Goal: Task Accomplishment & Management: Manage account settings

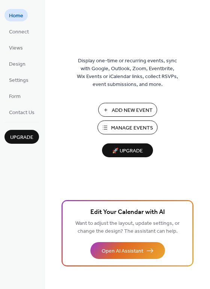
click at [132, 104] on button "Add New Event" at bounding box center [127, 110] width 59 height 14
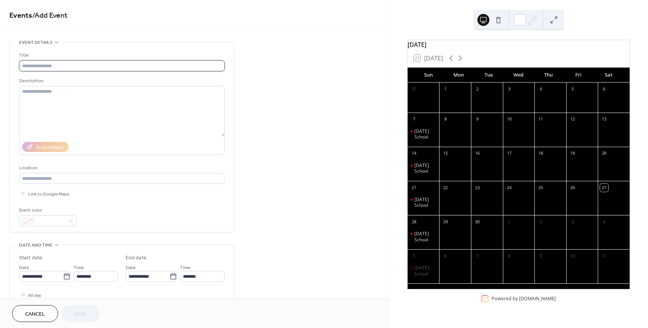
click at [41, 67] on input "text" at bounding box center [122, 65] width 206 height 11
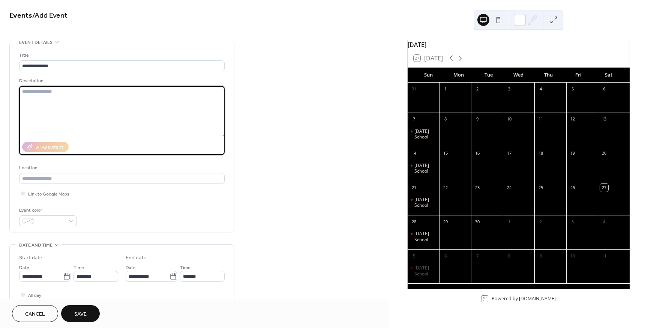
click at [52, 99] on textarea at bounding box center [122, 111] width 206 height 50
click at [96, 64] on input "**********" at bounding box center [122, 65] width 206 height 11
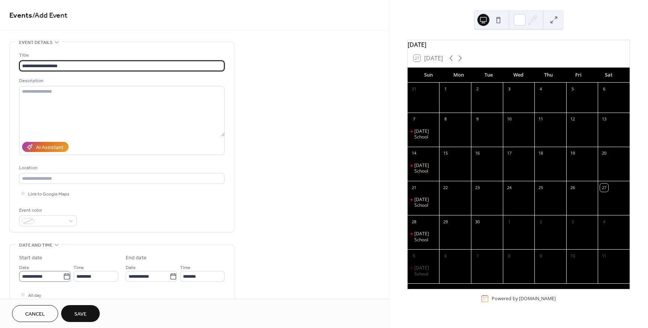
type input "**********"
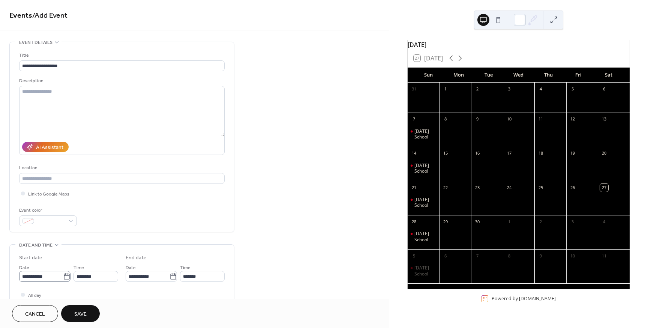
click at [65, 276] on icon at bounding box center [67, 277] width 8 height 8
click at [63, 276] on input "**********" at bounding box center [41, 276] width 44 height 11
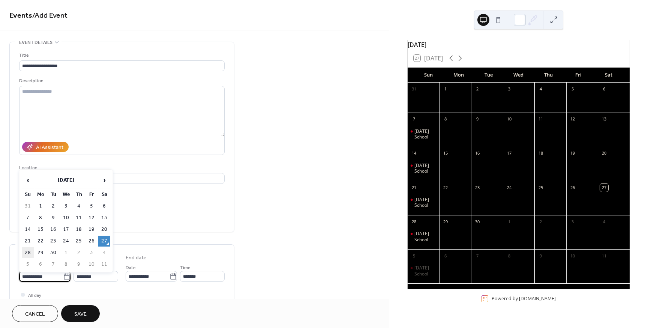
click at [30, 249] on td "28" at bounding box center [28, 252] width 12 height 11
type input "**********"
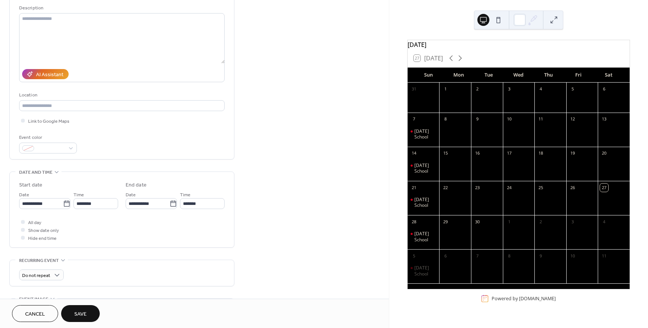
scroll to position [112, 0]
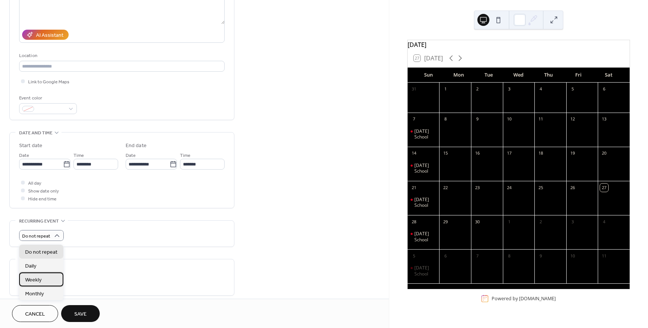
click at [36, 285] on div "Weekly" at bounding box center [41, 279] width 44 height 14
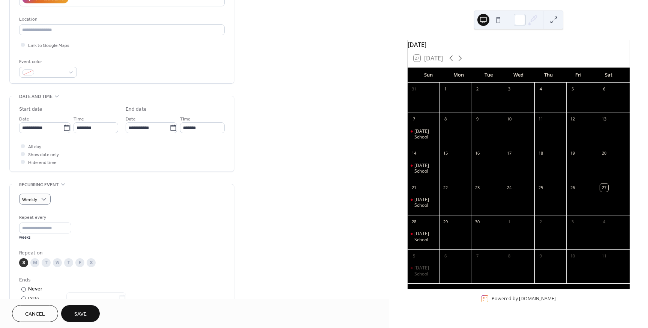
scroll to position [0, 0]
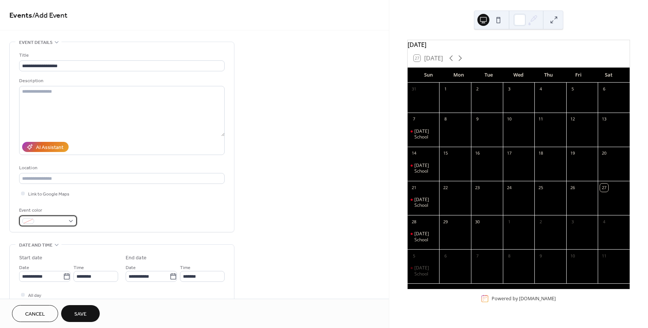
click at [42, 218] on div at bounding box center [48, 220] width 58 height 11
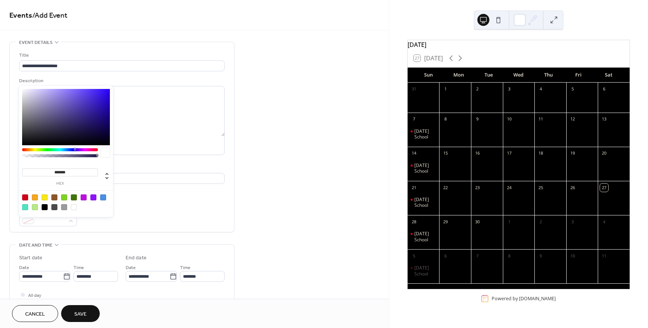
click at [66, 196] on div at bounding box center [64, 197] width 6 height 6
type input "*******"
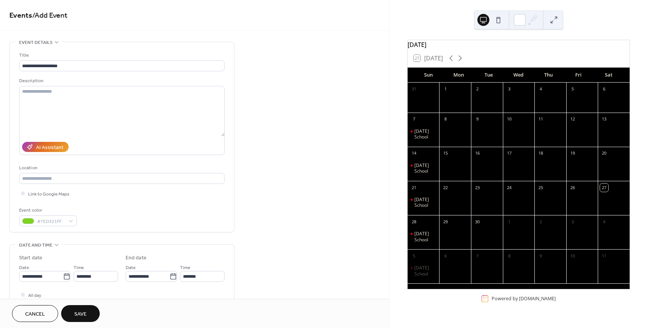
drag, startPoint x: 191, startPoint y: 223, endPoint x: 116, endPoint y: 224, distance: 74.6
click at [191, 223] on div "Event color #7ED321FF" at bounding box center [122, 216] width 206 height 20
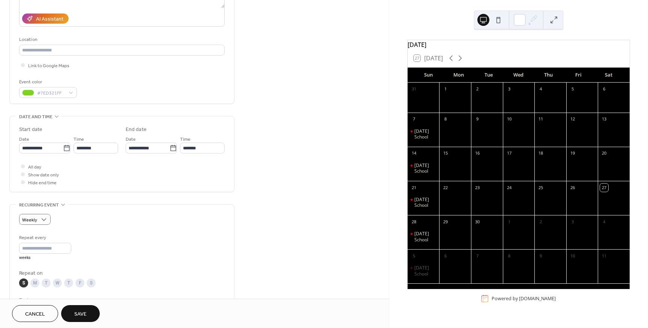
scroll to position [228, 0]
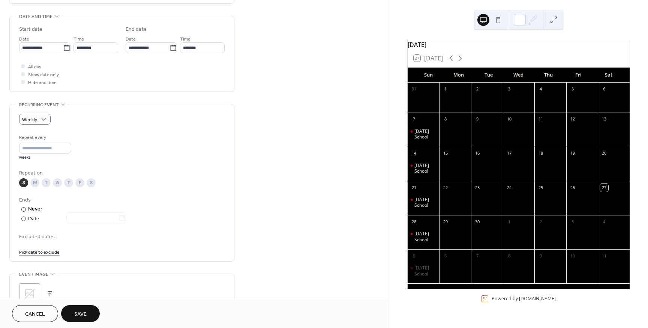
click at [77, 310] on span "Save" at bounding box center [80, 314] width 12 height 8
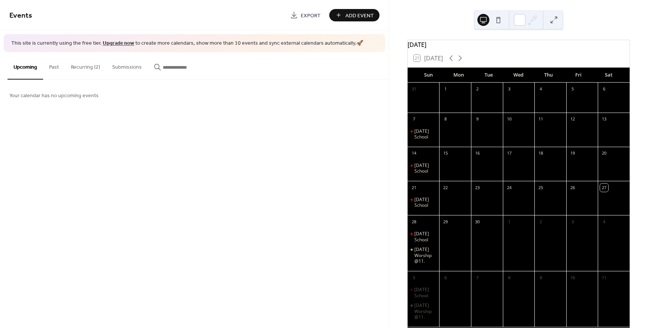
click at [18, 69] on button "Upcoming" at bounding box center [26, 65] width 36 height 27
click at [425, 257] on div "Sunday Worship @11." at bounding box center [425, 255] width 22 height 18
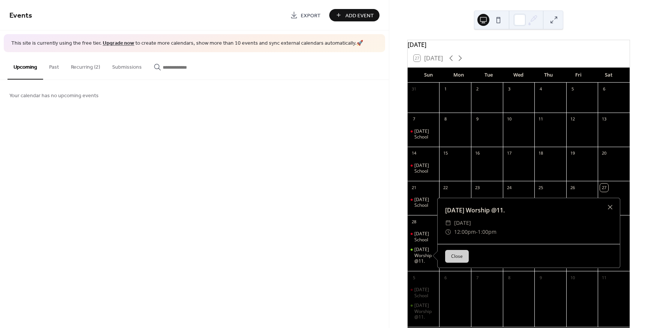
click at [470, 231] on span "12:00pm" at bounding box center [465, 231] width 22 height 9
click at [200, 198] on div "Events Export Add Event This site is currently using the free tier. Upgrade now…" at bounding box center [194, 164] width 389 height 328
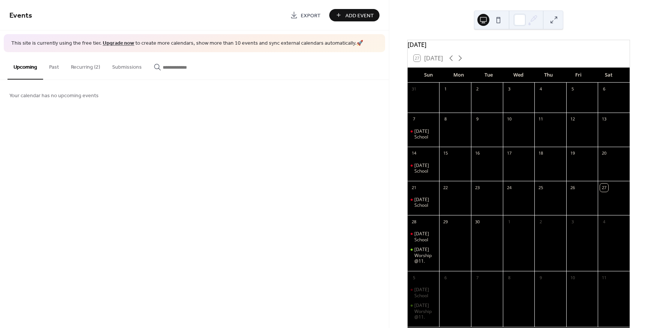
click at [71, 68] on button "Recurring (2)" at bounding box center [85, 65] width 41 height 27
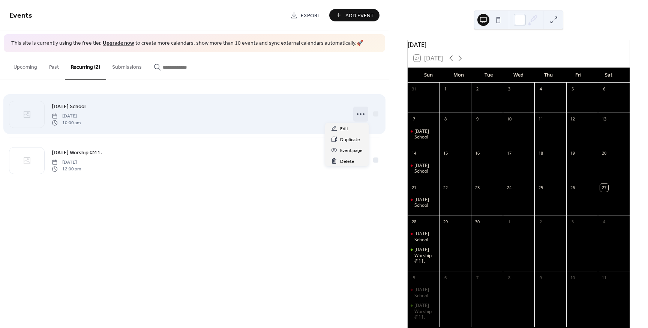
click at [365, 114] on icon at bounding box center [361, 114] width 12 height 12
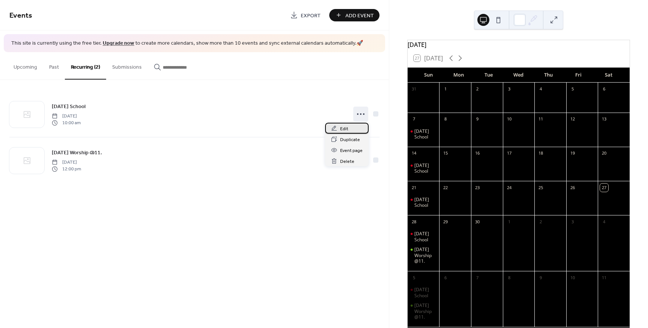
click at [338, 130] on div "Edit" at bounding box center [347, 128] width 44 height 11
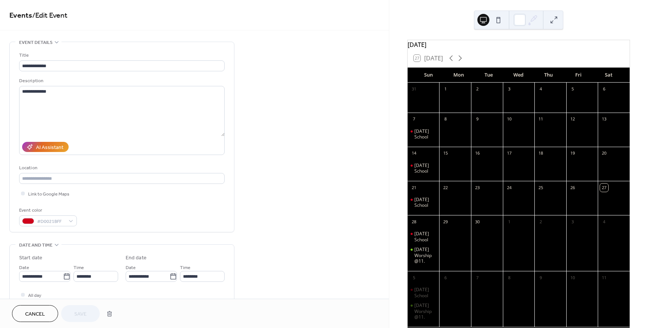
click at [28, 316] on span "Cancel" at bounding box center [35, 314] width 20 height 8
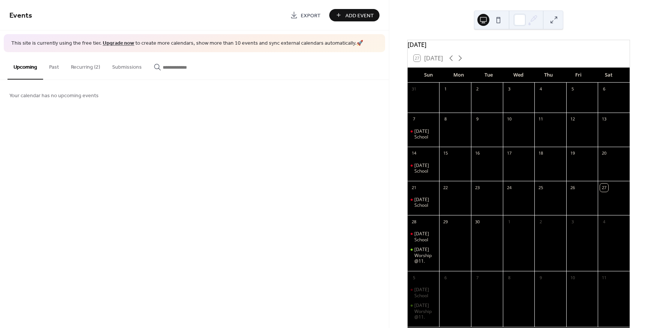
click at [80, 66] on button "Recurring (2)" at bounding box center [85, 65] width 41 height 27
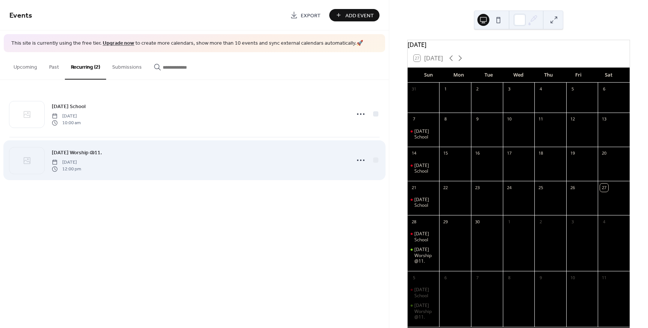
click at [81, 152] on span "Sunday Worship @11." at bounding box center [77, 153] width 50 height 8
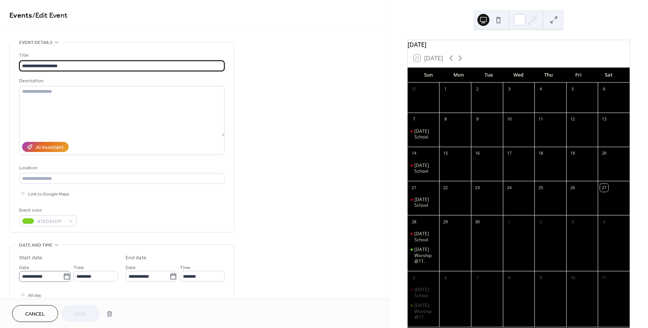
click at [63, 279] on icon at bounding box center [67, 277] width 8 height 8
click at [62, 279] on input "**********" at bounding box center [41, 276] width 44 height 11
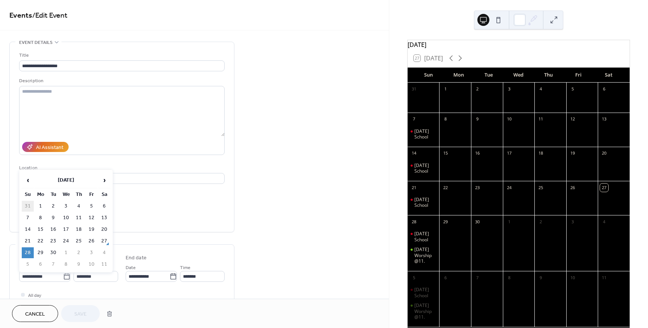
click at [29, 204] on td "31" at bounding box center [28, 206] width 12 height 11
type input "**********"
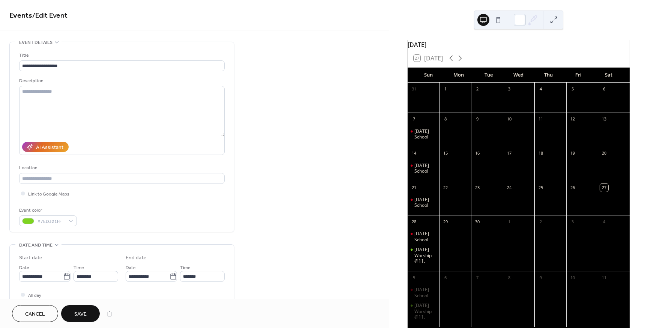
click at [82, 311] on span "Save" at bounding box center [80, 314] width 12 height 8
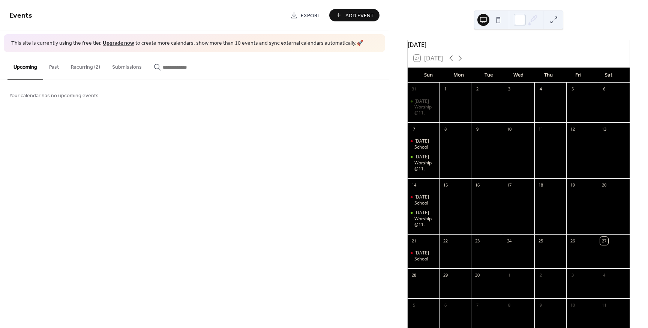
click at [86, 64] on button "Recurring (2)" at bounding box center [85, 65] width 41 height 27
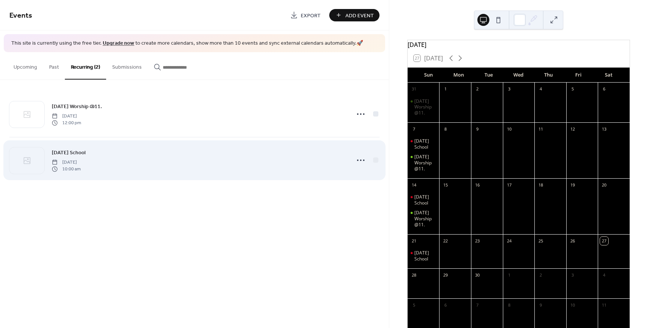
click at [66, 154] on span "Sunday School" at bounding box center [69, 153] width 34 height 8
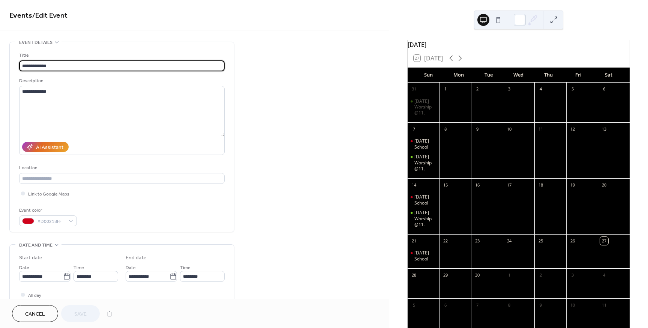
click at [35, 313] on span "Cancel" at bounding box center [35, 314] width 20 height 8
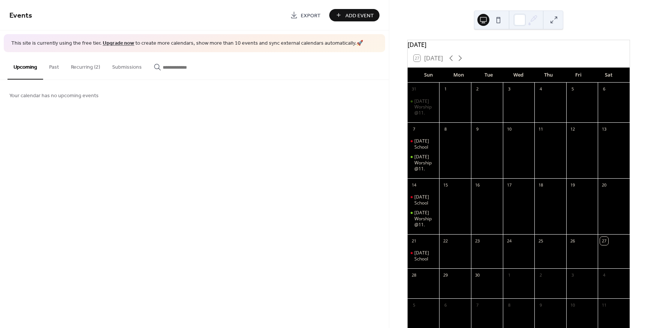
click at [83, 69] on button "Recurring (2)" at bounding box center [85, 65] width 41 height 27
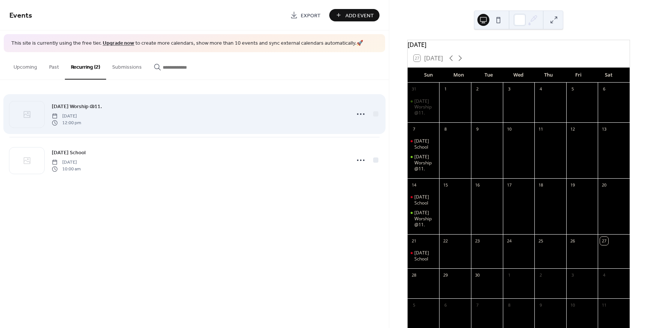
click at [78, 106] on span "Sunday Worship @11." at bounding box center [77, 106] width 50 height 8
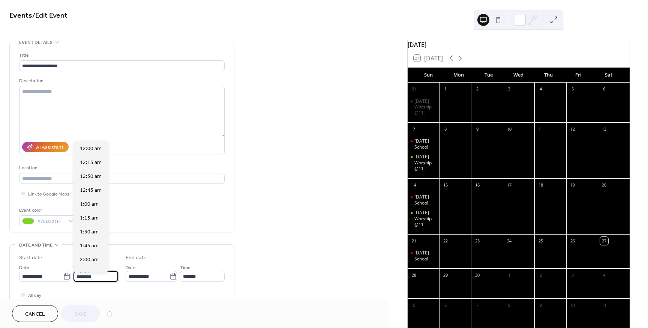
click at [101, 277] on input "********" at bounding box center [96, 276] width 45 height 11
click at [87, 176] on span "11:00 am" at bounding box center [91, 175] width 22 height 8
type input "********"
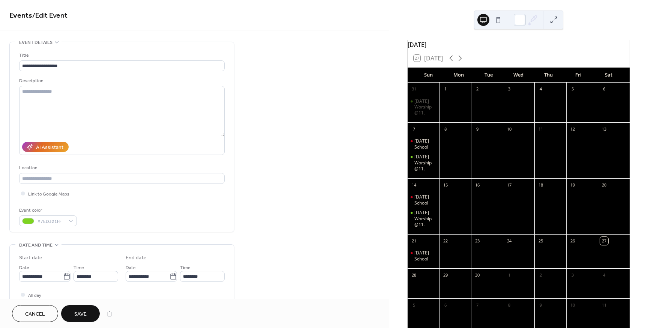
click at [78, 312] on span "Save" at bounding box center [80, 314] width 12 height 8
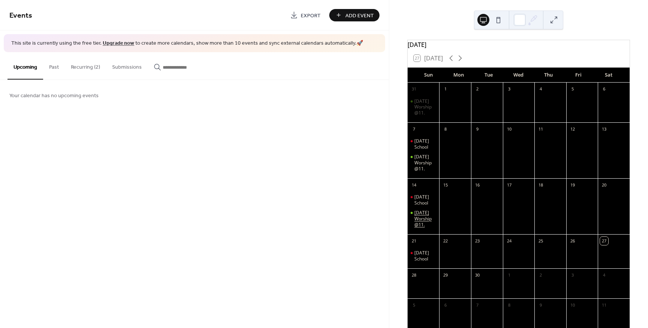
click at [428, 223] on div "Sunday Worship @11." at bounding box center [425, 219] width 22 height 18
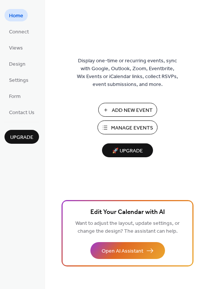
click at [123, 130] on span "Manage Events" at bounding box center [132, 128] width 42 height 8
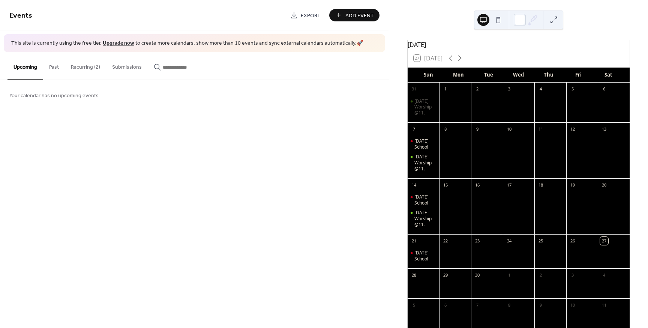
click at [93, 62] on button "Recurring (2)" at bounding box center [85, 65] width 41 height 27
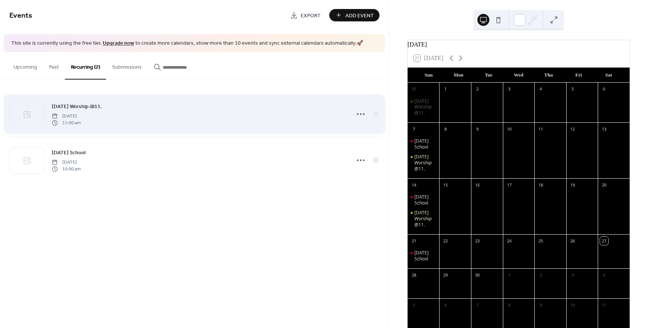
click at [352, 116] on div "Sunday Worship @11. Friday, August 1, 2025 11:00 am" at bounding box center [194, 114] width 370 height 46
click at [356, 114] on icon at bounding box center [361, 114] width 12 height 12
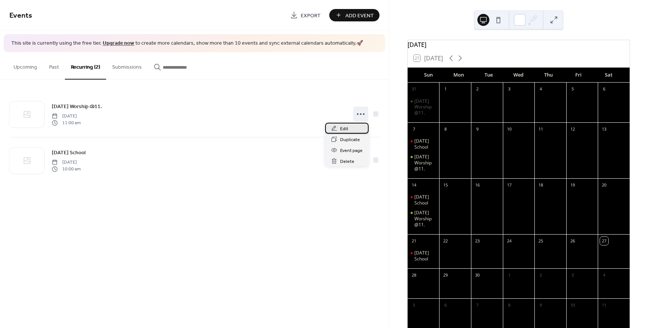
click at [347, 128] on span "Edit" at bounding box center [344, 129] width 8 height 8
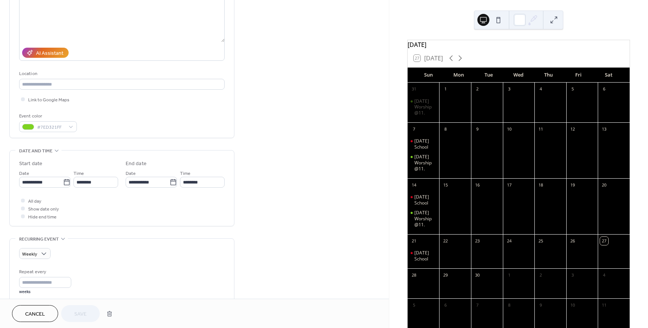
scroll to position [96, 0]
click at [26, 285] on input "*" at bounding box center [45, 280] width 52 height 11
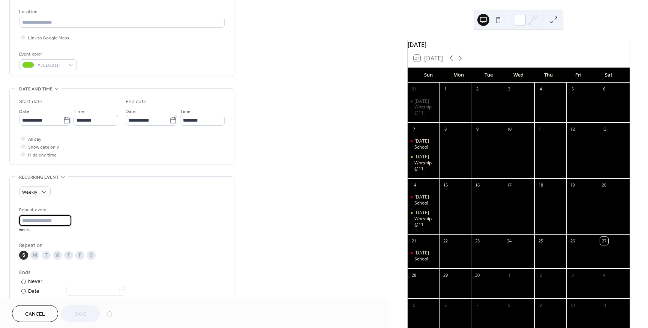
scroll to position [221, 0]
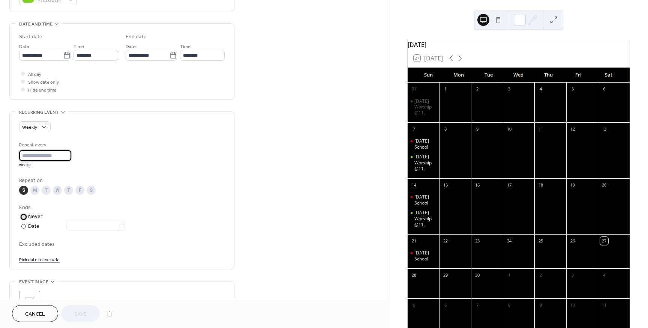
type input "*"
click at [0, 0] on div at bounding box center [0, 0] width 0 height 0
click at [83, 318] on span "Save" at bounding box center [80, 314] width 12 height 8
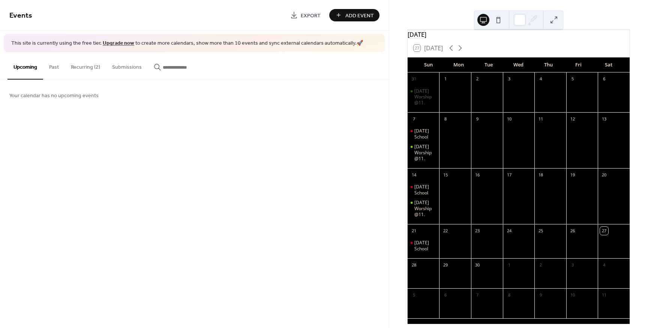
scroll to position [32, 0]
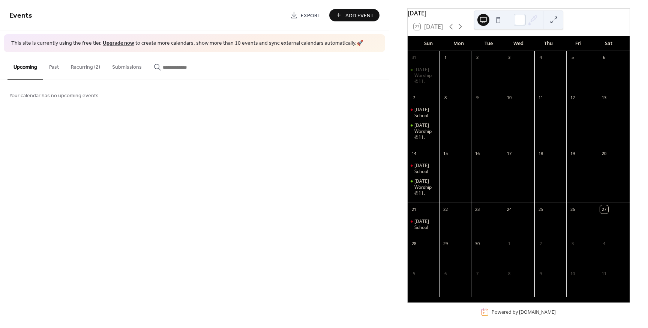
click at [83, 72] on button "Recurring (2)" at bounding box center [85, 65] width 41 height 27
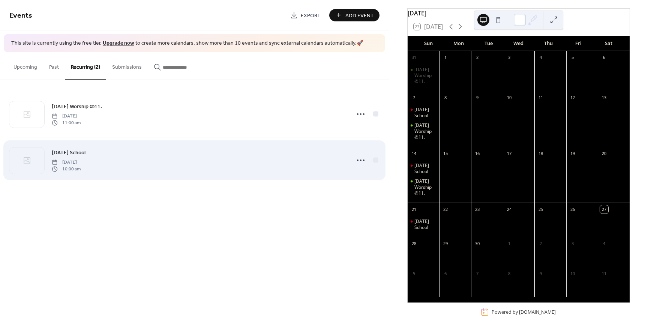
click at [69, 151] on span "Sunday School" at bounding box center [69, 153] width 34 height 8
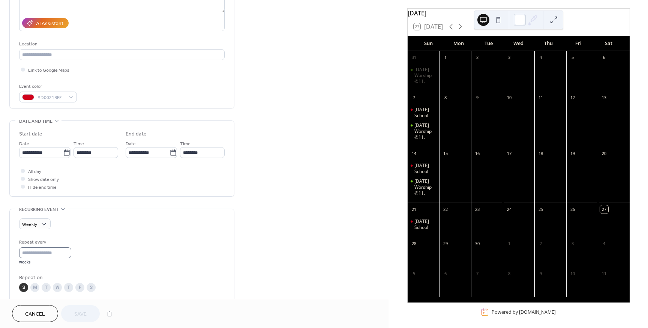
scroll to position [189, 0]
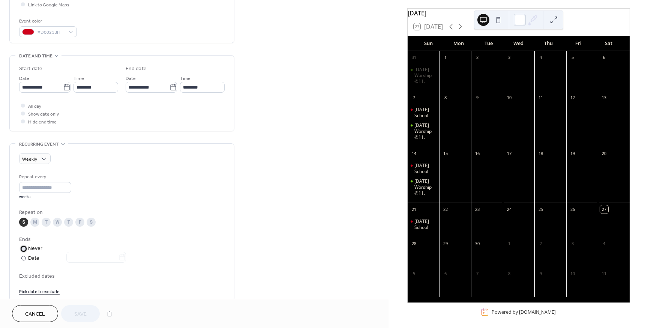
click at [29, 251] on div "Never" at bounding box center [35, 249] width 15 height 8
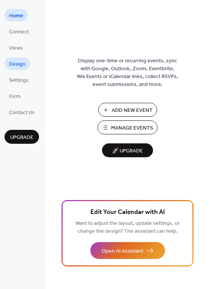
click at [16, 68] on span "Design" at bounding box center [17, 64] width 17 height 8
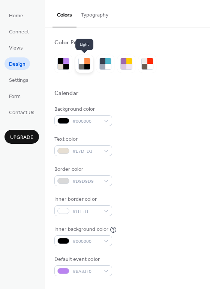
click at [87, 60] on div at bounding box center [87, 61] width 6 height 6
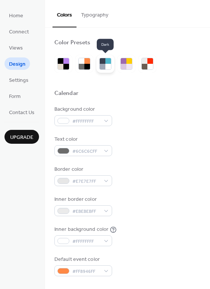
click at [105, 63] on div at bounding box center [108, 61] width 6 height 6
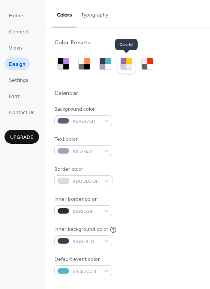
click at [134, 64] on div at bounding box center [126, 64] width 18 height 18
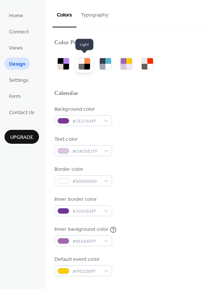
click at [85, 66] on div at bounding box center [87, 67] width 6 height 6
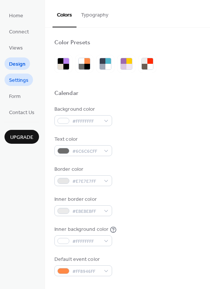
click at [20, 79] on span "Settings" at bounding box center [19, 81] width 20 height 8
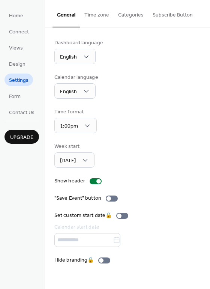
click at [13, 21] on ul "Home Connect Views Design Settings Form Contact Us" at bounding box center [22, 63] width 35 height 109
click at [14, 12] on span "Home" at bounding box center [16, 16] width 14 height 8
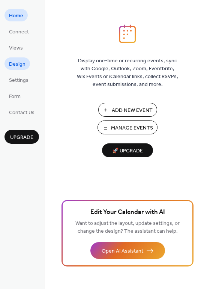
click at [17, 66] on span "Design" at bounding box center [17, 64] width 17 height 8
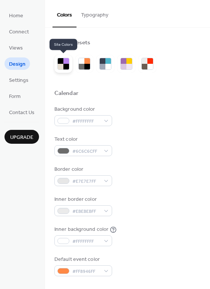
click at [66, 62] on div at bounding box center [66, 61] width 6 height 6
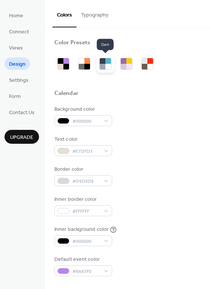
click at [106, 63] on div at bounding box center [108, 61] width 6 height 6
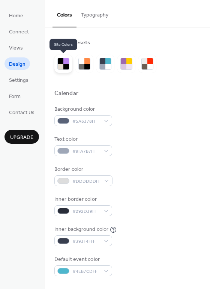
click at [66, 64] on div at bounding box center [66, 67] width 6 height 6
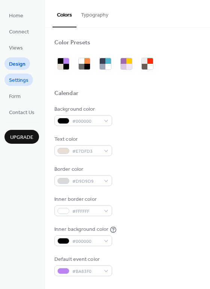
click at [18, 77] on span "Settings" at bounding box center [19, 81] width 20 height 8
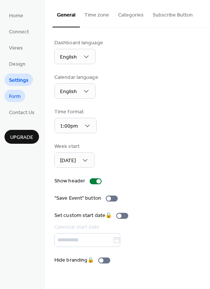
click at [18, 94] on span "Form" at bounding box center [15, 97] width 12 height 8
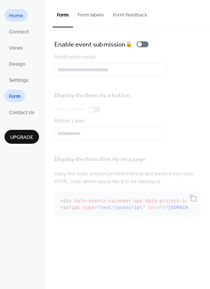
click at [16, 12] on span "Home" at bounding box center [16, 16] width 14 height 8
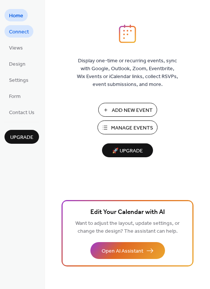
click at [18, 33] on span "Connect" at bounding box center [19, 32] width 20 height 8
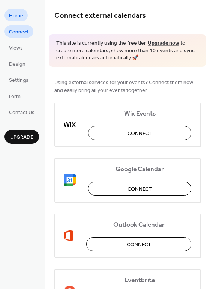
click at [16, 17] on span "Home" at bounding box center [16, 16] width 14 height 8
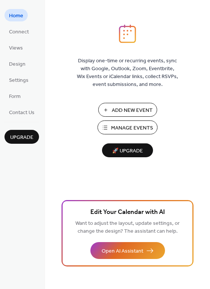
click at [137, 128] on span "Manage Events" at bounding box center [132, 128] width 42 height 8
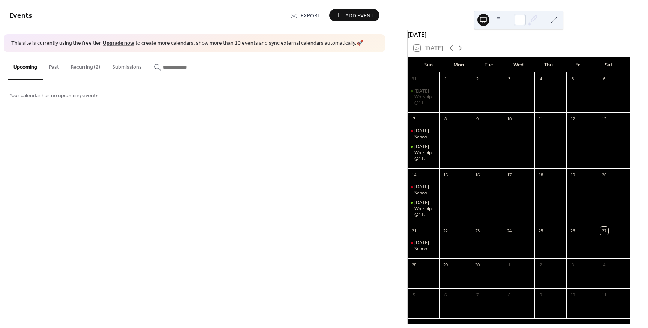
scroll to position [36, 0]
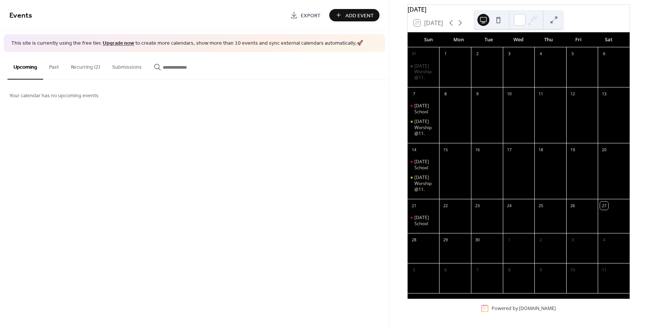
click at [93, 62] on button "Recurring (2)" at bounding box center [85, 65] width 41 height 27
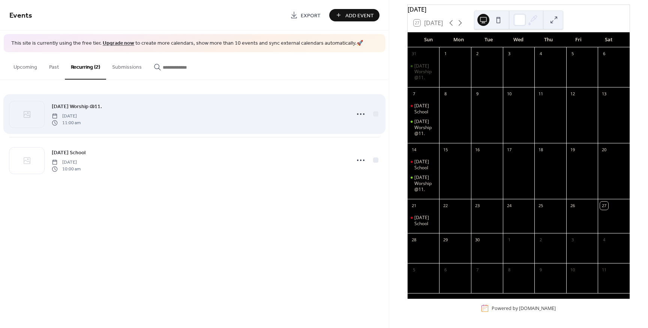
click at [55, 107] on span "Sunday Worship @11." at bounding box center [77, 106] width 50 height 8
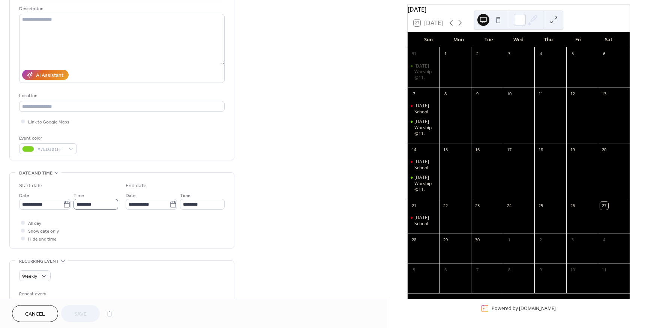
scroll to position [83, 0]
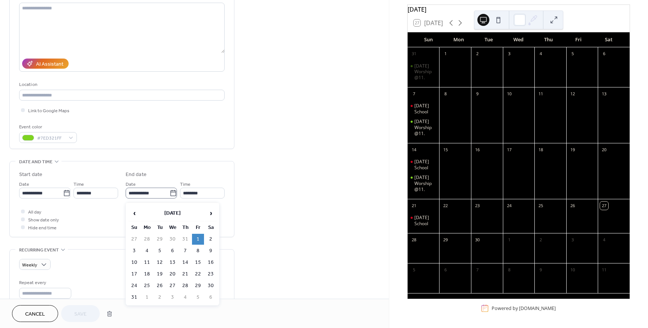
click at [170, 194] on icon at bounding box center [173, 193] width 6 height 6
click at [168, 194] on input "**********" at bounding box center [148, 193] width 44 height 11
click at [213, 213] on span "›" at bounding box center [210, 213] width 11 height 15
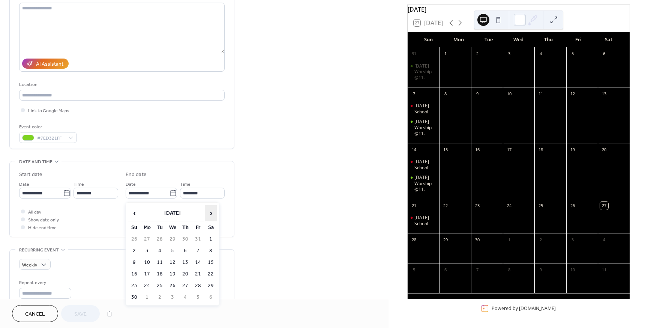
click at [213, 213] on span "›" at bounding box center [210, 213] width 11 height 15
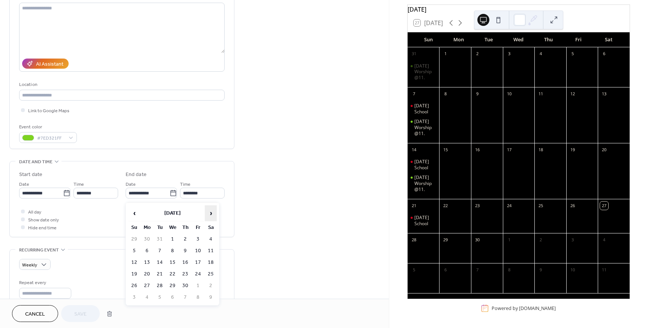
click at [213, 213] on span "›" at bounding box center [210, 213] width 11 height 15
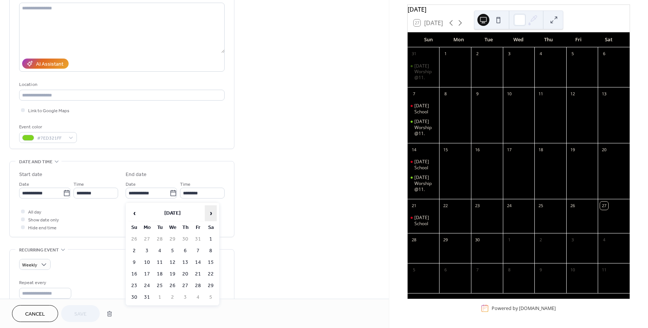
click at [213, 213] on span "›" at bounding box center [210, 213] width 11 height 15
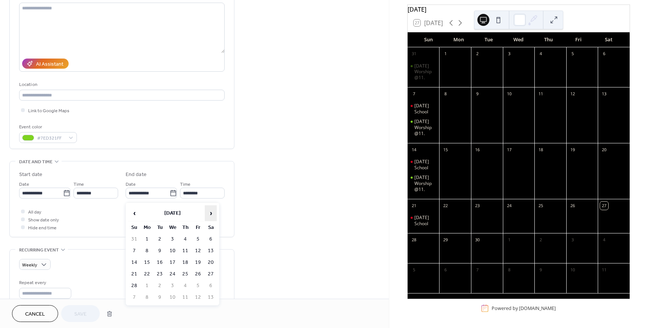
click at [213, 213] on span "›" at bounding box center [210, 213] width 11 height 15
click at [134, 294] on td "30" at bounding box center [134, 297] width 12 height 11
type input "**********"
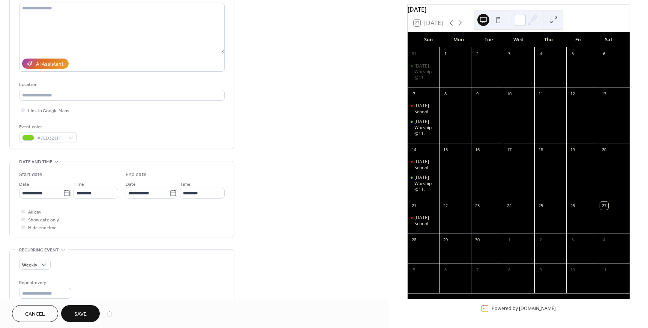
click at [78, 314] on span "Save" at bounding box center [80, 314] width 12 height 8
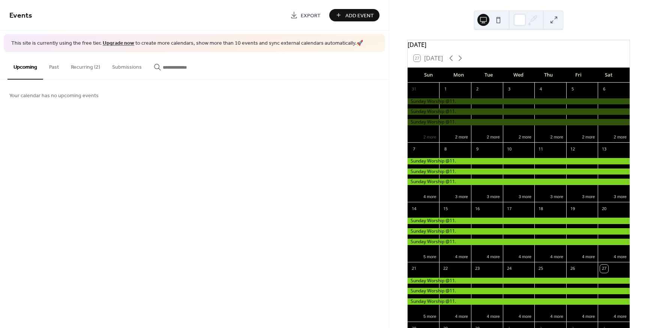
click at [99, 72] on button "Recurring (2)" at bounding box center [85, 65] width 41 height 27
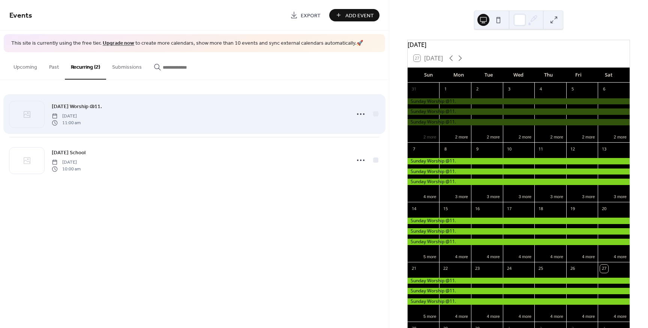
click at [70, 108] on span "Sunday Worship @11." at bounding box center [77, 106] width 50 height 8
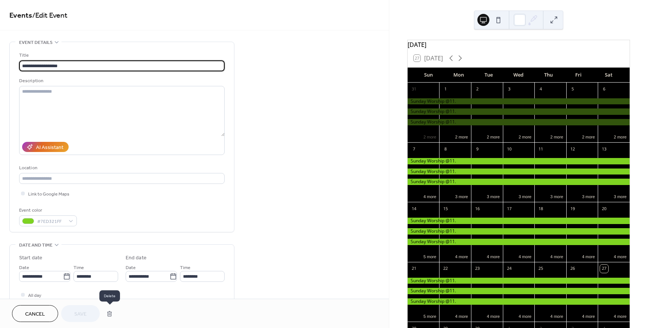
click at [109, 314] on button "button" at bounding box center [110, 313] width 14 height 15
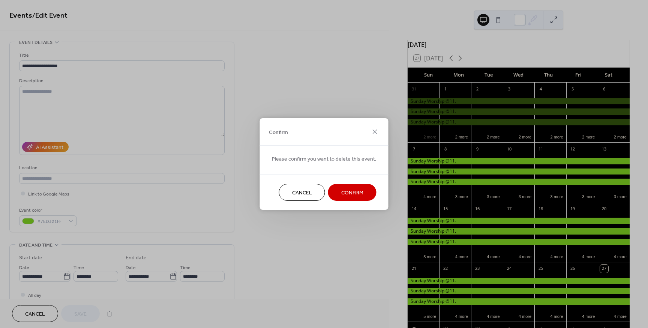
click at [338, 194] on button "Confirm" at bounding box center [352, 192] width 48 height 17
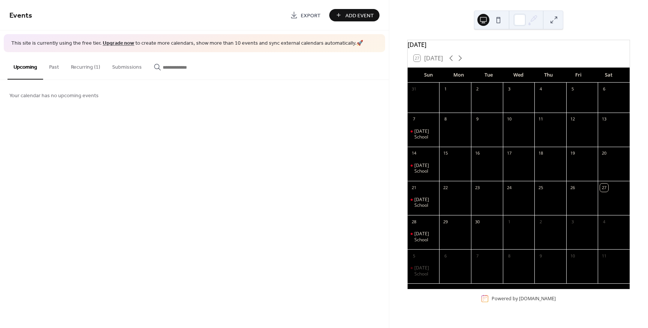
click at [78, 63] on button "Recurring (1)" at bounding box center [85, 65] width 41 height 27
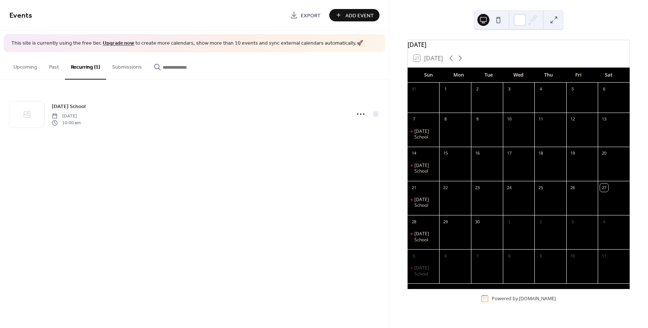
click at [357, 12] on span "Add Event" at bounding box center [359, 16] width 29 height 8
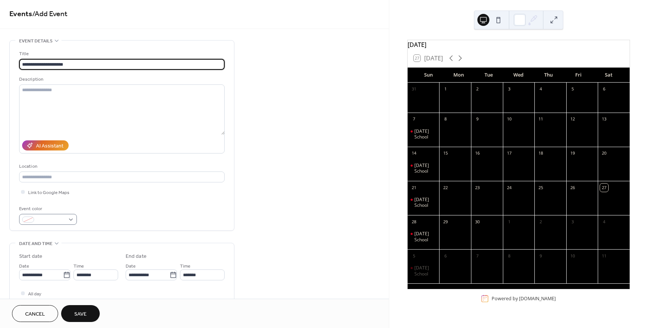
scroll to position [59, 0]
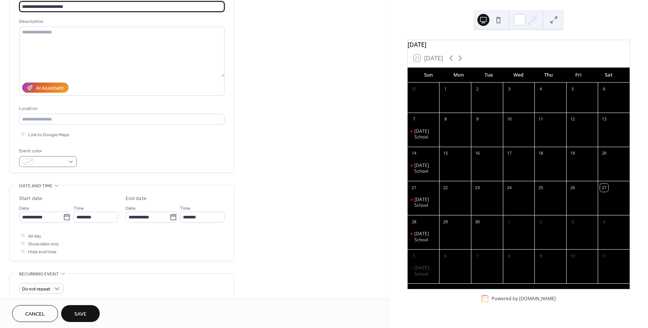
type input "**********"
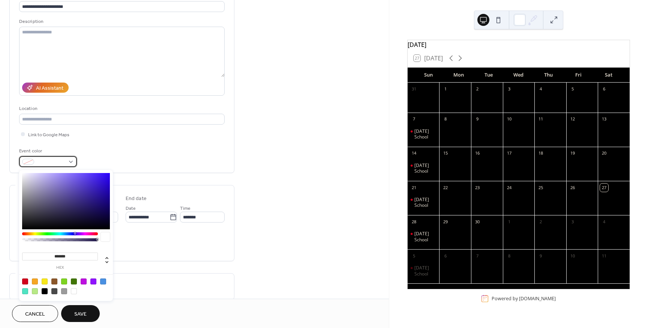
drag, startPoint x: 57, startPoint y: 165, endPoint x: 60, endPoint y: 168, distance: 4.3
click at [57, 165] on span at bounding box center [51, 162] width 28 height 8
type input "*******"
click at [45, 233] on div at bounding box center [60, 233] width 76 height 3
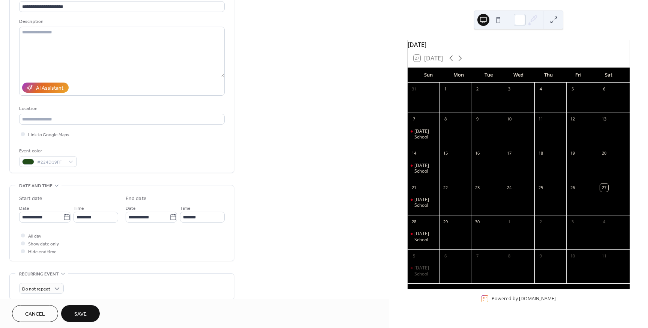
click at [81, 318] on span "Save" at bounding box center [80, 314] width 12 height 8
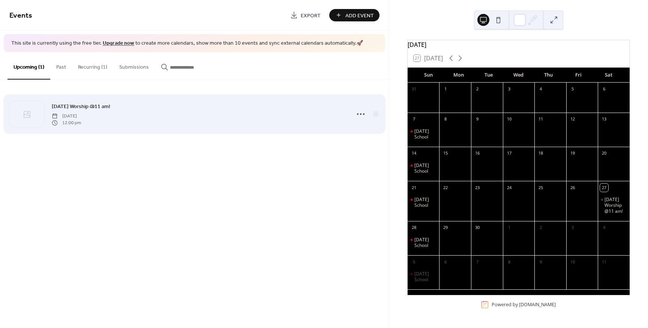
click at [78, 107] on span "Sunday Worship @11 am!" at bounding box center [81, 106] width 59 height 8
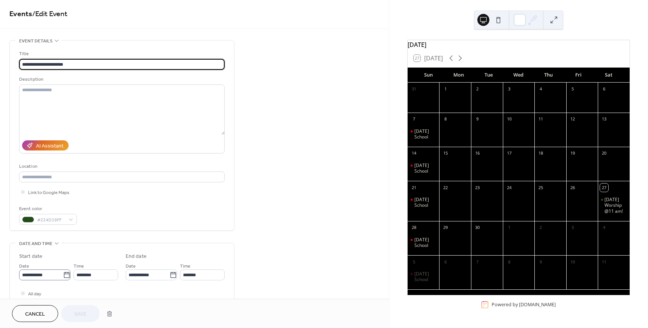
scroll to position [8, 0]
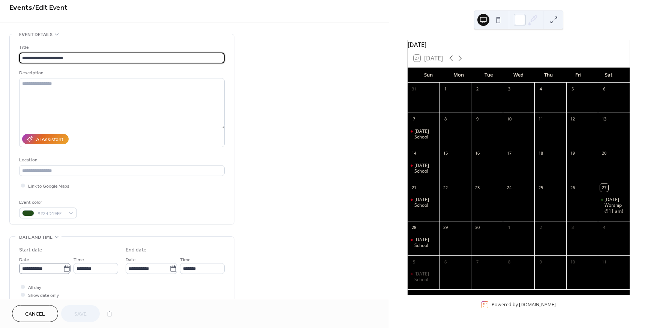
click at [66, 269] on icon at bounding box center [67, 269] width 8 height 8
click at [63, 269] on input "**********" at bounding box center [41, 268] width 44 height 11
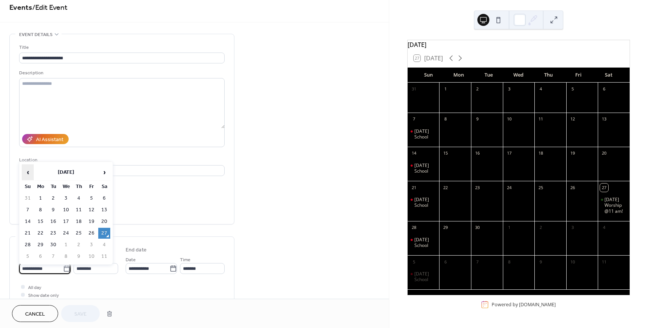
click at [29, 175] on span "‹" at bounding box center [27, 172] width 11 height 15
click at [27, 207] on td "3" at bounding box center [28, 209] width 12 height 11
type input "**********"
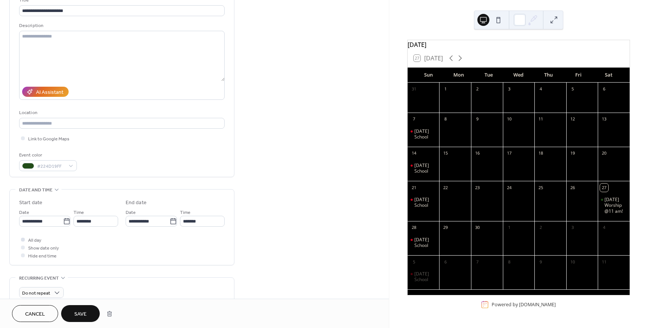
scroll to position [69, 0]
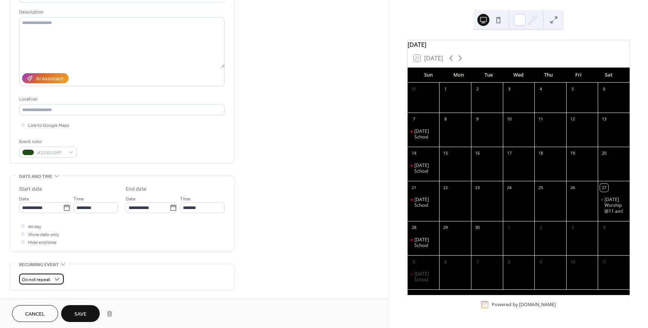
click at [39, 284] on span "Do not repeat" at bounding box center [36, 279] width 28 height 9
click at [32, 257] on span "Weekly" at bounding box center [33, 256] width 17 height 8
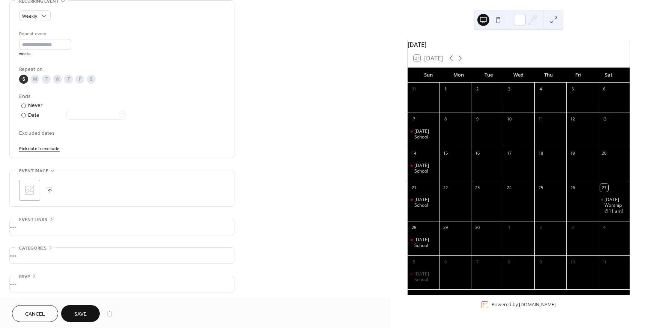
scroll to position [337, 0]
click at [83, 315] on span "Save" at bounding box center [80, 314] width 12 height 8
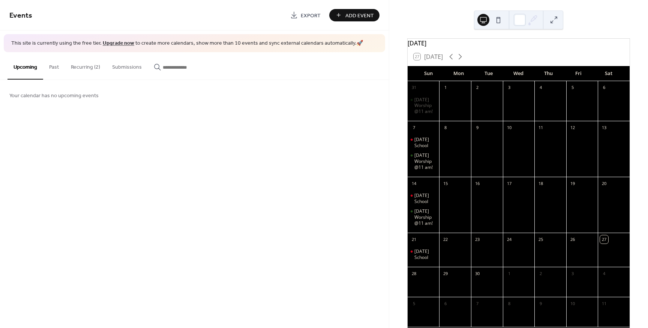
scroll to position [36, 0]
